Goal: Task Accomplishment & Management: Use online tool/utility

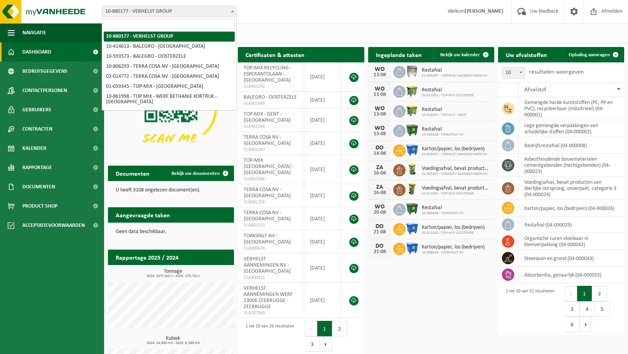
click at [126, 13] on span "10-880177 - VERHELST GROUP" at bounding box center [169, 11] width 134 height 11
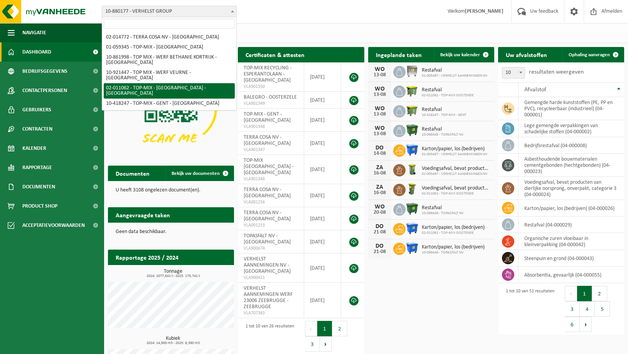
scroll to position [79, 0]
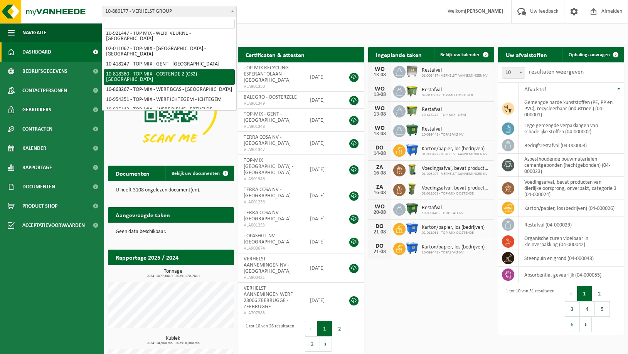
select select "39036"
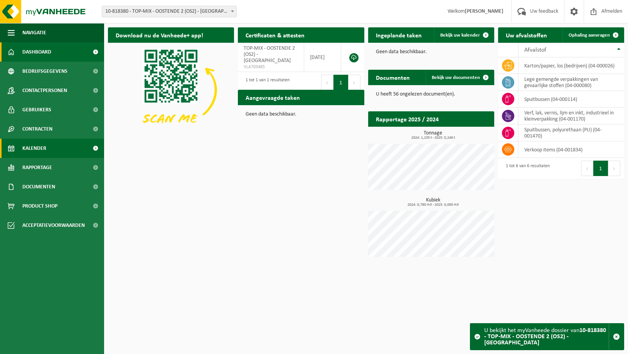
click at [29, 147] on span "Kalender" at bounding box center [34, 148] width 24 height 19
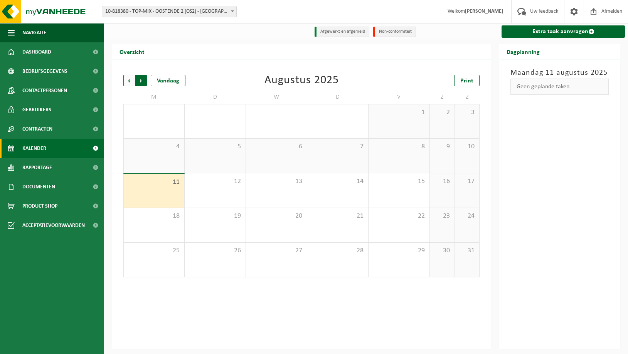
click at [128, 82] on span "Vorige" at bounding box center [129, 81] width 12 height 12
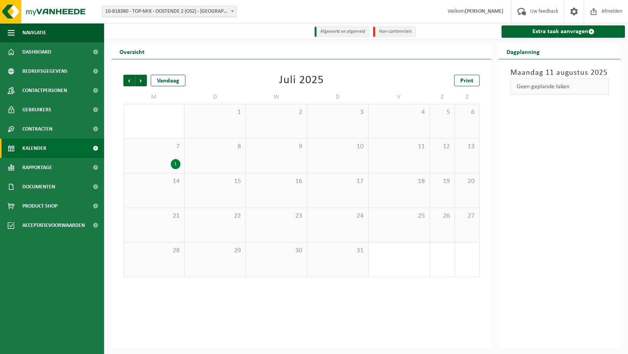
click at [155, 156] on div "7 1" at bounding box center [154, 156] width 61 height 34
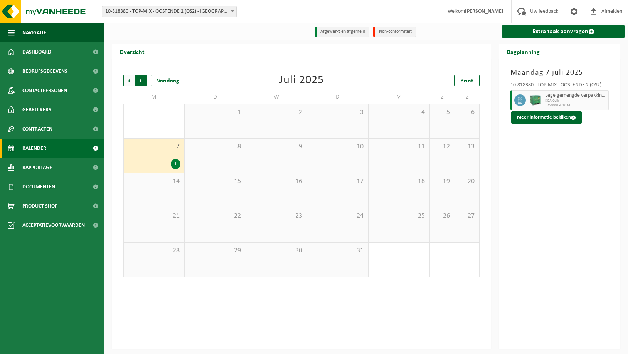
click at [128, 82] on span "Vorige" at bounding box center [129, 81] width 12 height 12
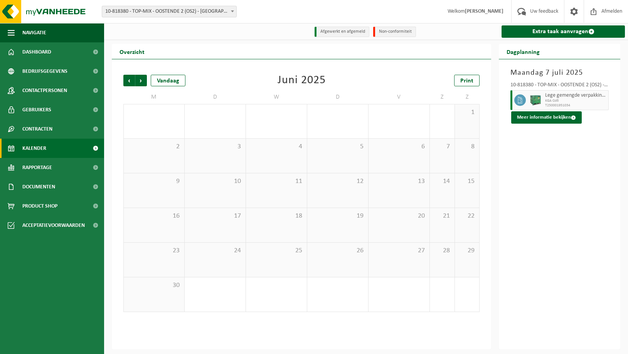
click at [128, 82] on span "Vorige" at bounding box center [129, 81] width 12 height 12
click at [143, 82] on span "Volgende" at bounding box center [141, 81] width 12 height 12
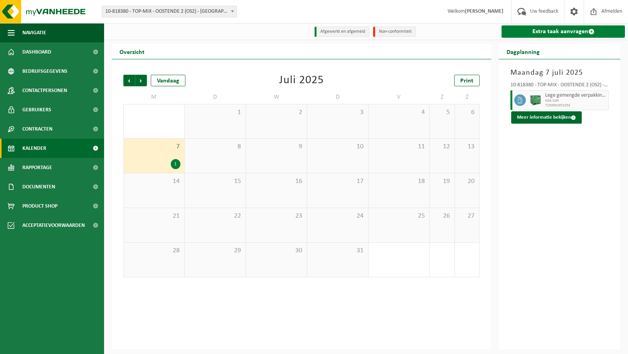
click at [544, 31] on link "Extra taak aanvragen" at bounding box center [563, 31] width 123 height 12
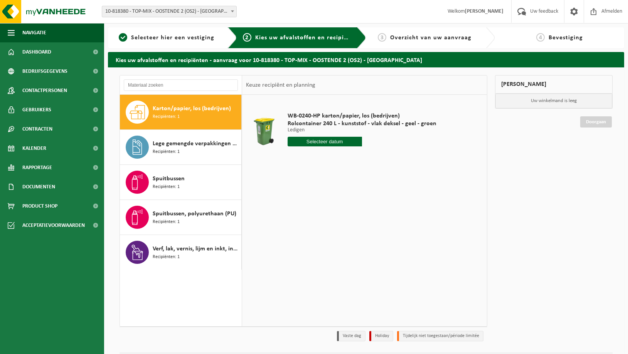
click at [318, 142] on input "text" at bounding box center [325, 142] width 74 height 10
click at [333, 209] on div "14" at bounding box center [334, 210] width 13 height 12
type input "Van [DATE]"
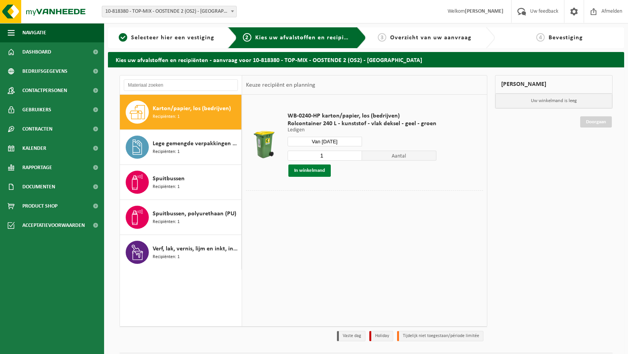
click at [305, 170] on button "In winkelmand" at bounding box center [309, 171] width 42 height 12
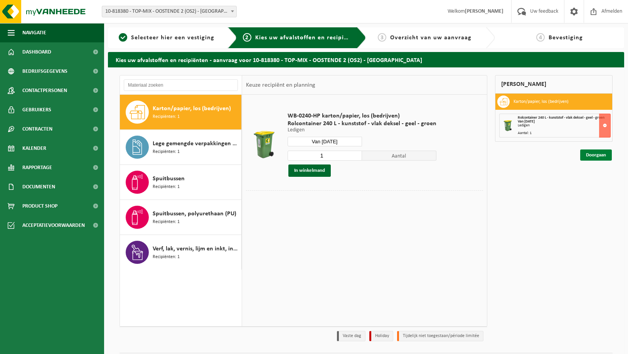
click at [598, 154] on link "Doorgaan" at bounding box center [596, 155] width 32 height 11
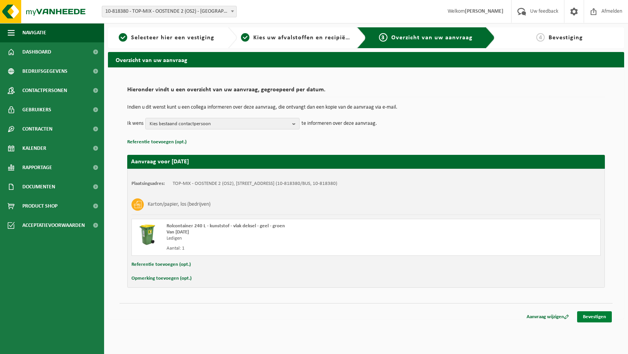
click at [597, 319] on link "Bevestigen" at bounding box center [594, 317] width 35 height 11
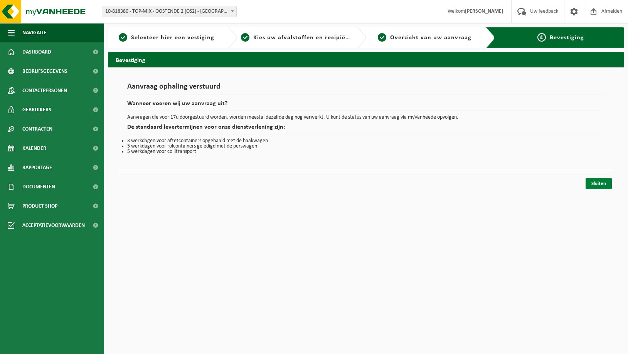
click at [597, 181] on link "Sluiten" at bounding box center [599, 183] width 26 height 11
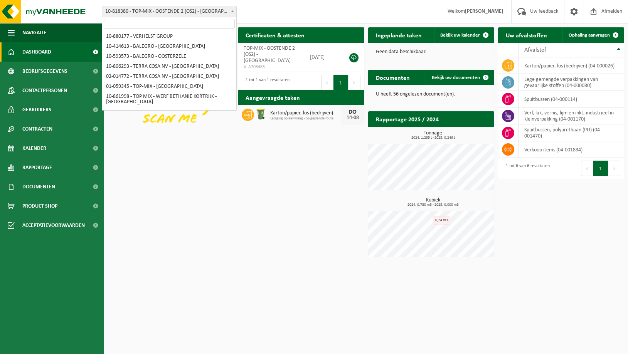
click at [174, 12] on span "10-818380 - TOP-MIX - OOSTENDE 2 (OS2) - [GEOGRAPHIC_DATA]" at bounding box center [169, 11] width 134 height 11
select select "109241"
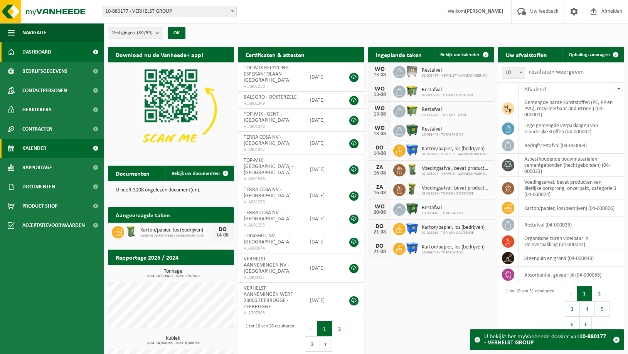
click at [32, 148] on span "Kalender" at bounding box center [34, 148] width 24 height 19
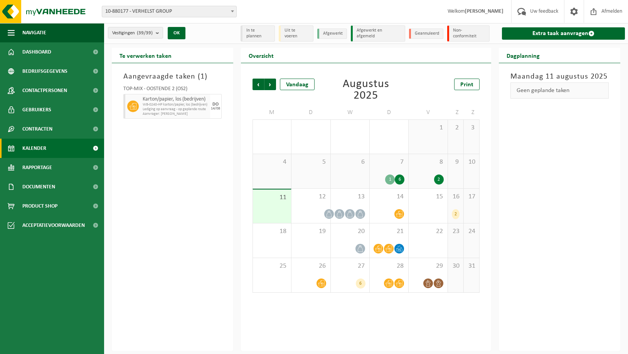
click at [461, 204] on div "16 2" at bounding box center [455, 206] width 15 height 34
